Goal: Navigation & Orientation: Find specific page/section

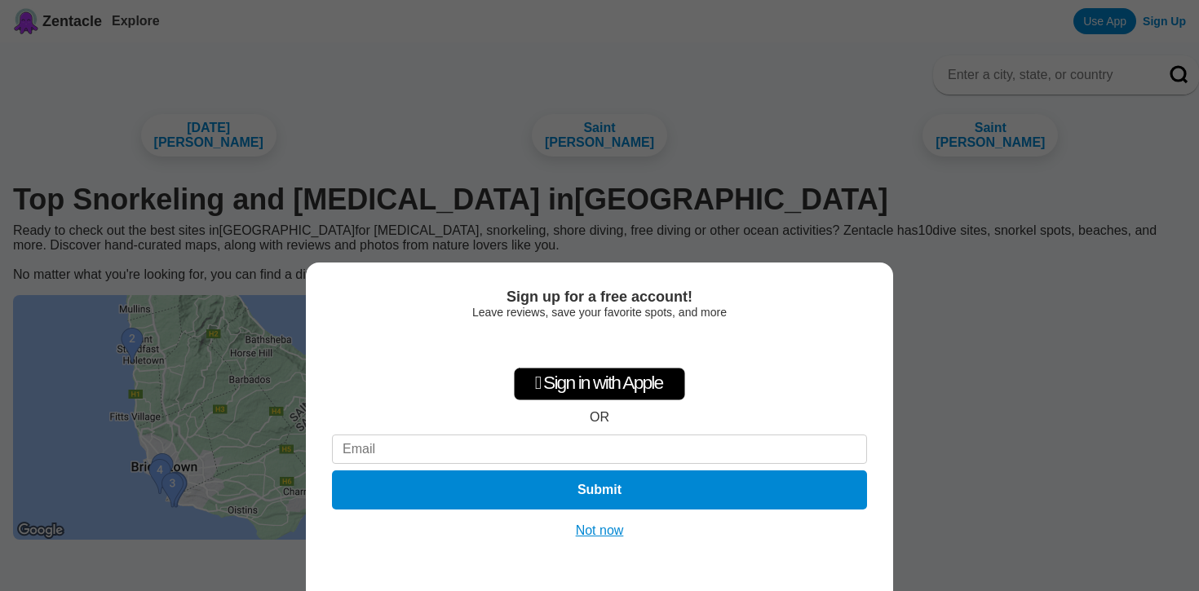
click at [601, 532] on button "Not now" at bounding box center [600, 531] width 58 height 16
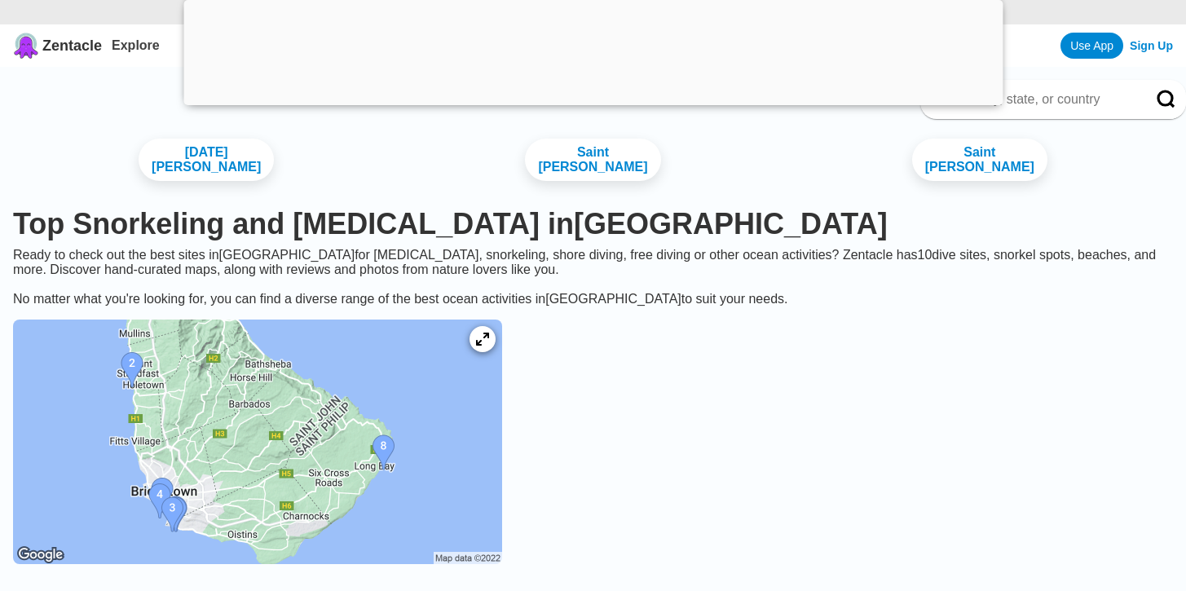
scroll to position [99, 0]
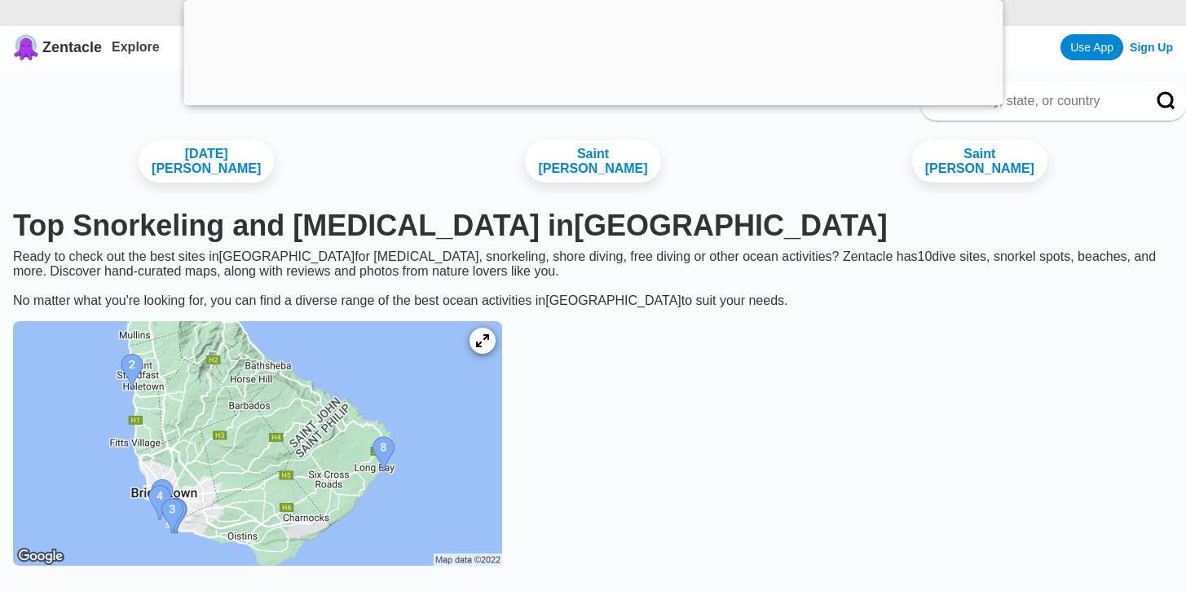
click at [368, 432] on img at bounding box center [257, 443] width 489 height 245
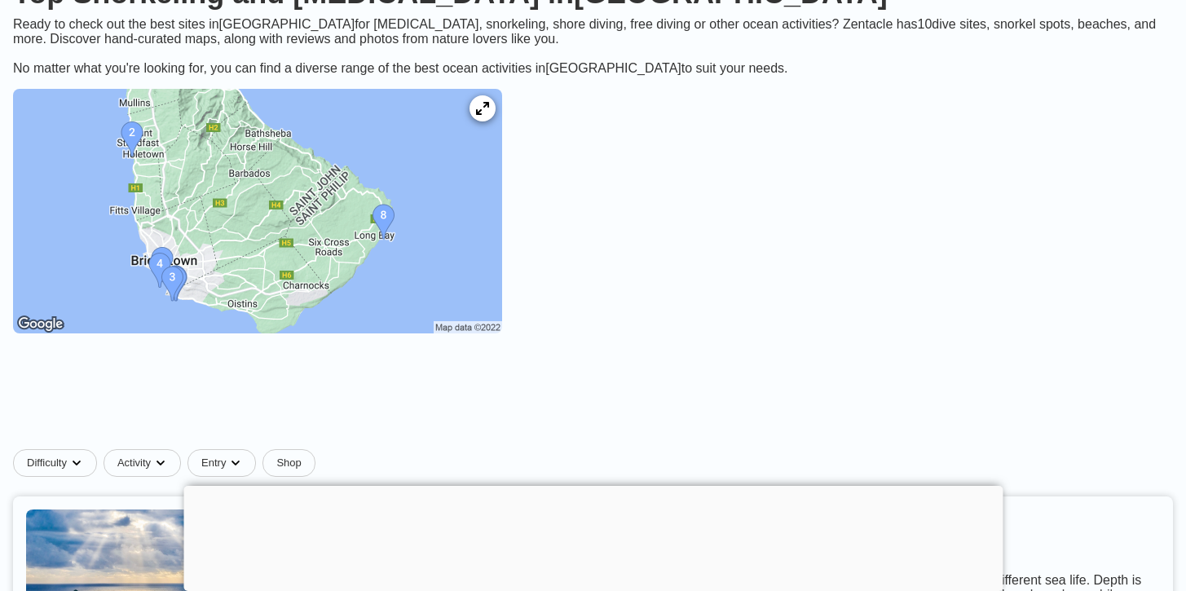
scroll to position [205, 0]
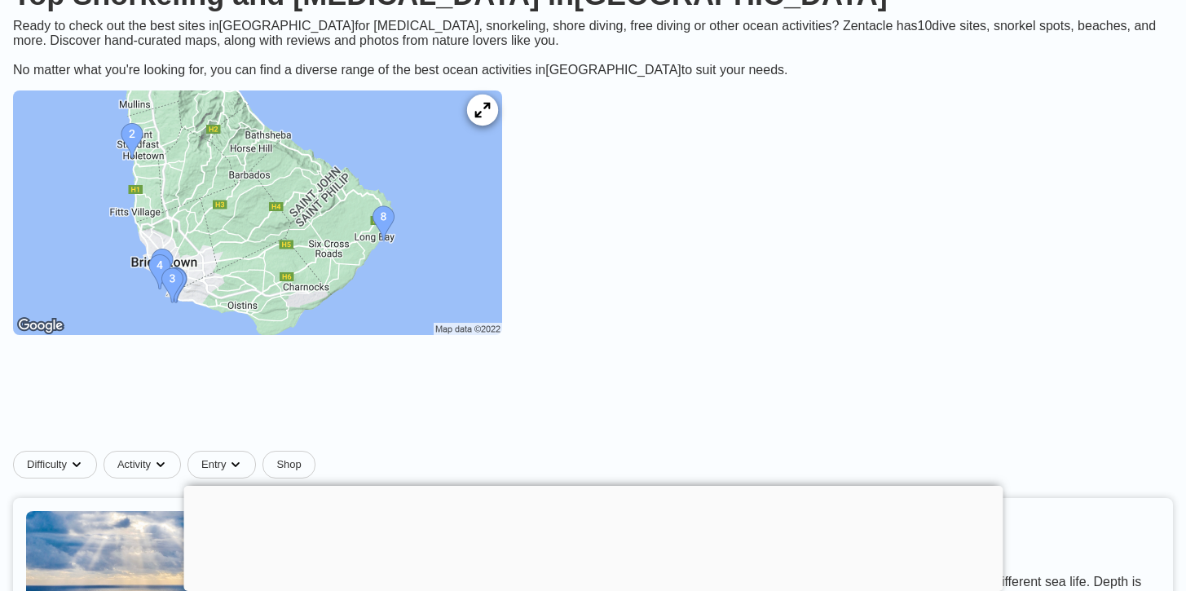
click at [490, 103] on icon at bounding box center [482, 110] width 15 height 15
